Goal: Task Accomplishment & Management: Manage account settings

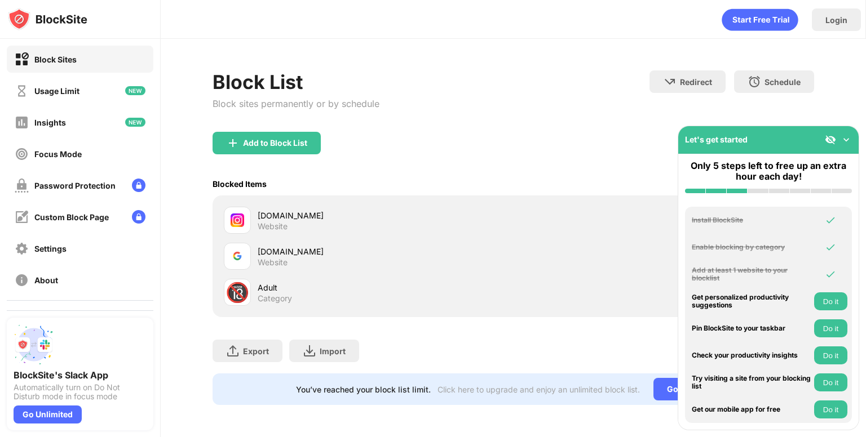
click at [532, 247] on div "google.com Website" at bounding box center [513, 256] width 588 height 36
click at [296, 256] on div "google.com" at bounding box center [385, 252] width 255 height 12
drag, startPoint x: 296, startPoint y: 255, endPoint x: 243, endPoint y: 307, distance: 73.7
click at [243, 307] on div "instagram.com Website google.com Website 🔞 Adult Category" at bounding box center [513, 256] width 588 height 108
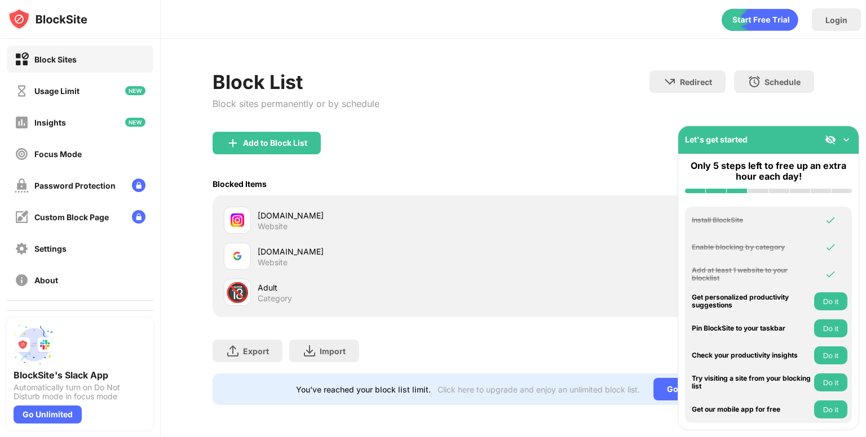
click at [96, 57] on div "Block Sites" at bounding box center [80, 59] width 147 height 27
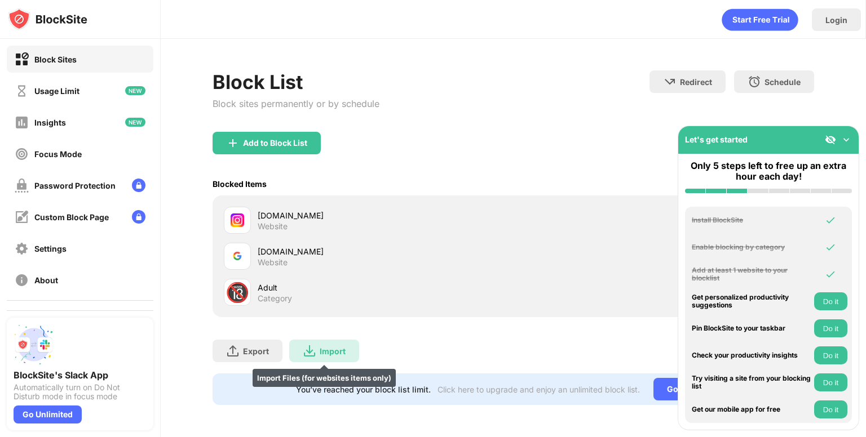
click at [335, 344] on div "Import Import Files (for websites items only)" at bounding box center [324, 351] width 70 height 23
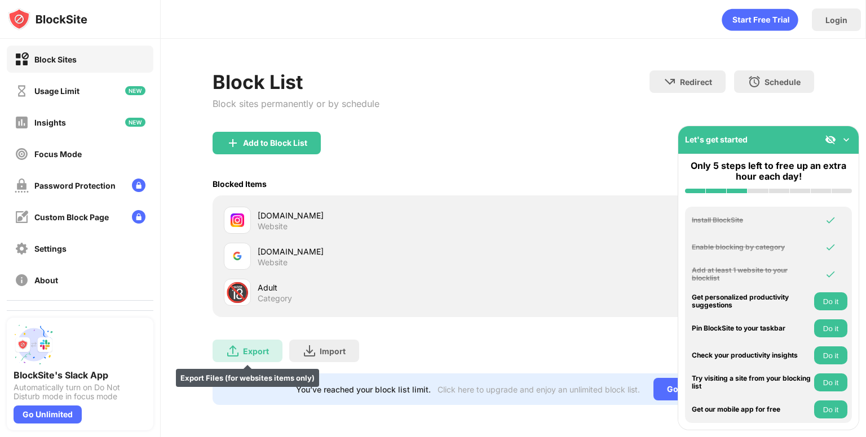
click at [241, 354] on div "Export Export Files (for websites items only)" at bounding box center [247, 351] width 70 height 23
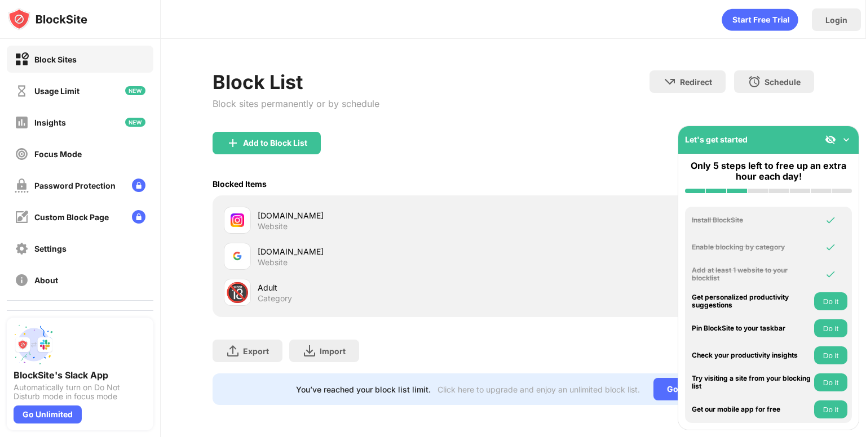
click at [848, 141] on img at bounding box center [845, 139] width 11 height 11
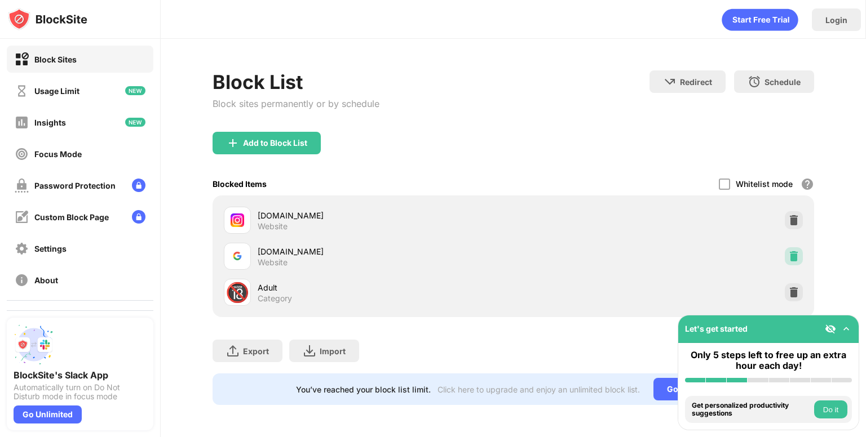
click at [800, 255] on div at bounding box center [793, 256] width 18 height 18
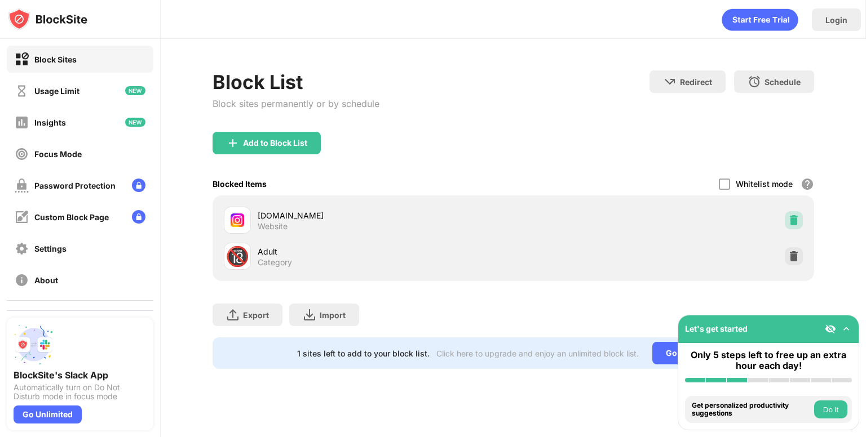
click at [796, 221] on img at bounding box center [793, 220] width 11 height 11
